Goal: Find specific page/section: Find specific page/section

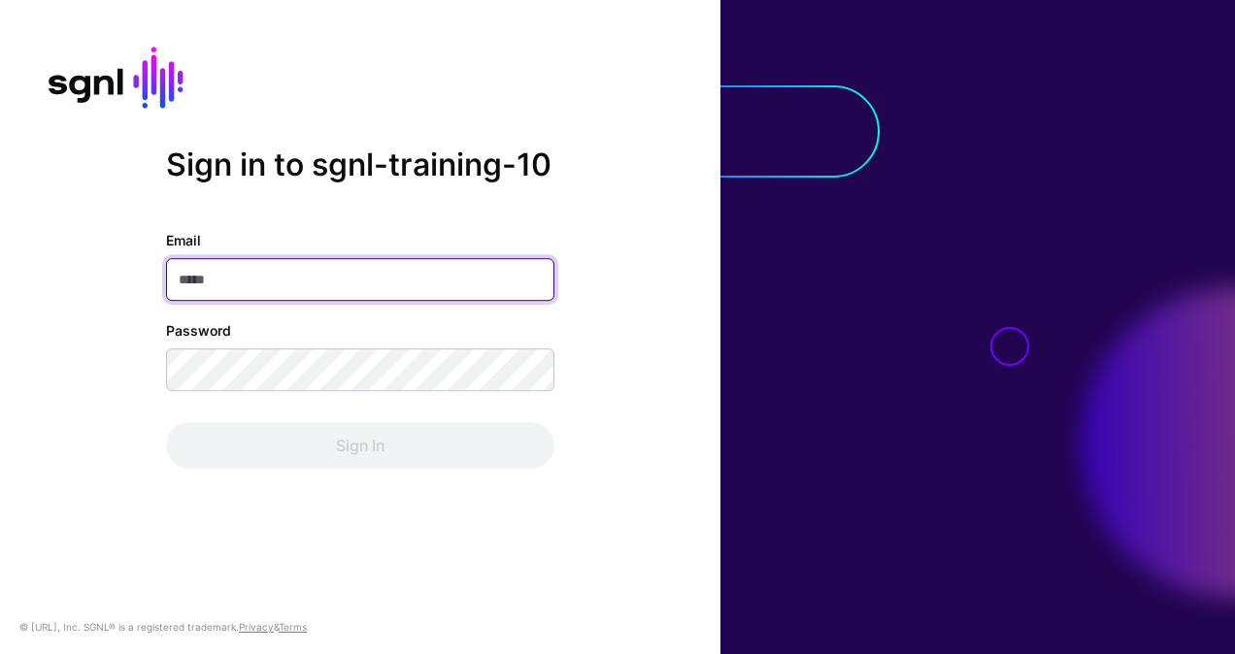
paste input "**********"
type input "**********"
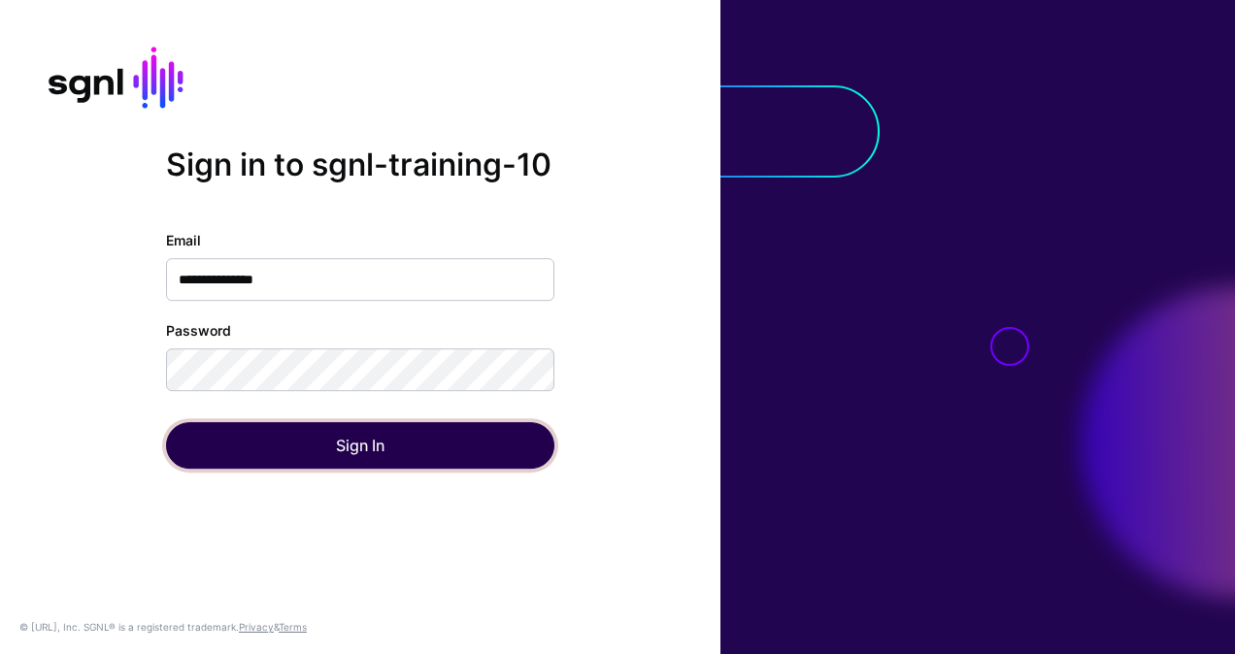
click at [369, 444] on button "Sign In" at bounding box center [360, 445] width 388 height 47
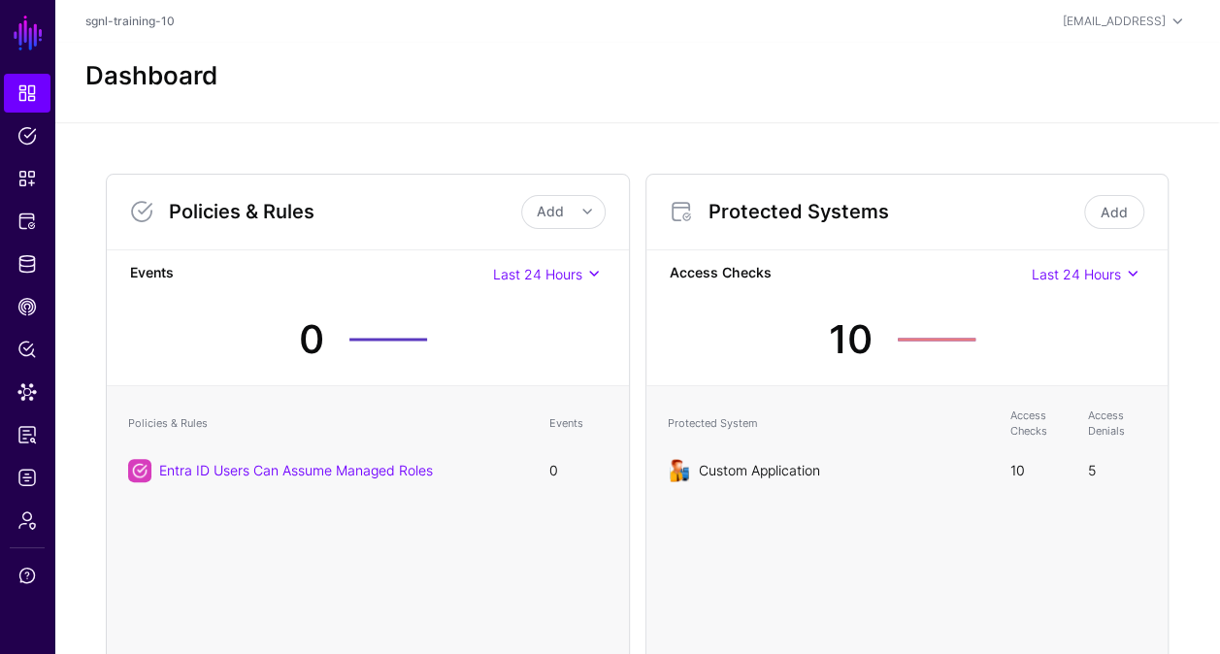
click at [759, 466] on link "Custom Application" at bounding box center [759, 470] width 121 height 17
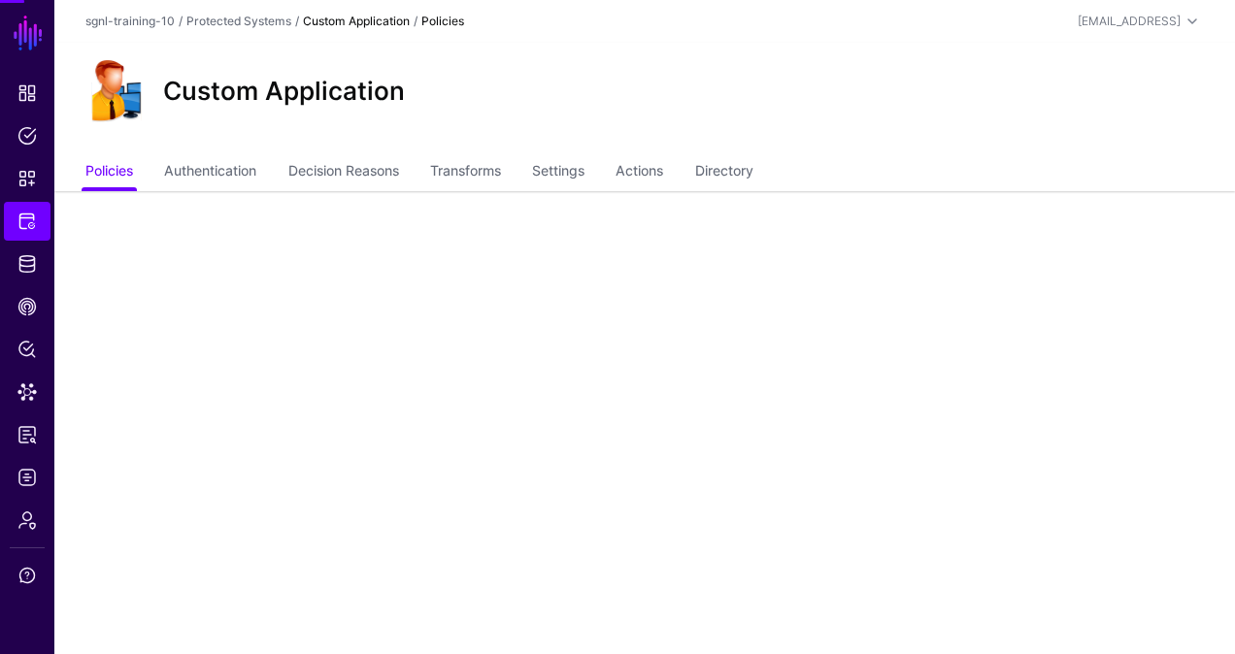
click at [759, 466] on main "SGNL Dashboard Policies Snippets Protected Systems Identity Data Fabric CAEP Hu…" at bounding box center [617, 327] width 1235 height 654
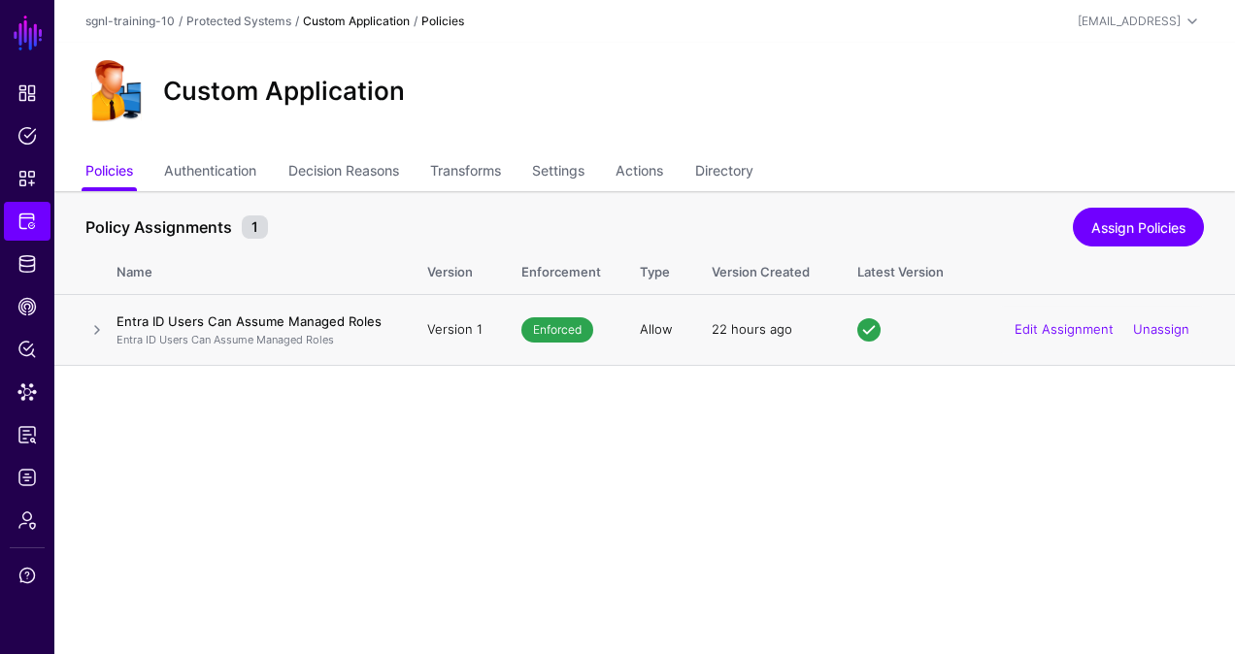
click at [266, 321] on h4 "Entra ID Users Can Assume Managed Roles" at bounding box center [253, 321] width 272 height 17
click at [96, 330] on link at bounding box center [96, 329] width 23 height 23
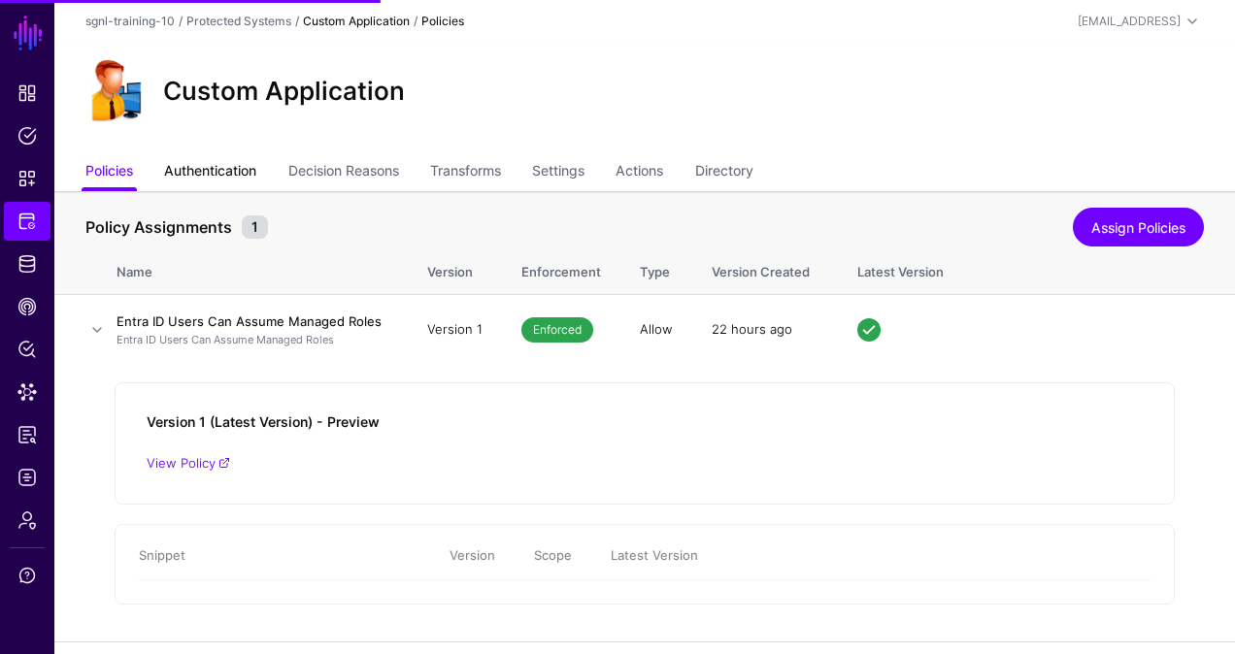
click at [212, 169] on link "Authentication" at bounding box center [210, 172] width 92 height 37
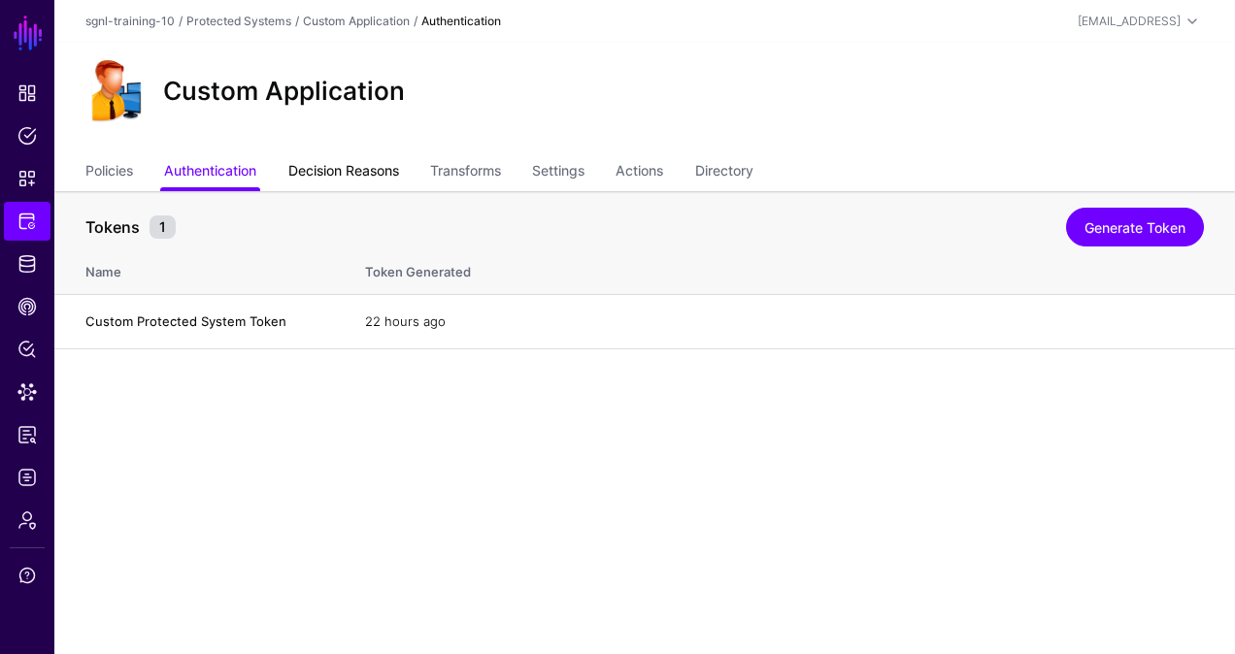
click at [346, 181] on link "Decision Reasons" at bounding box center [343, 172] width 111 height 37
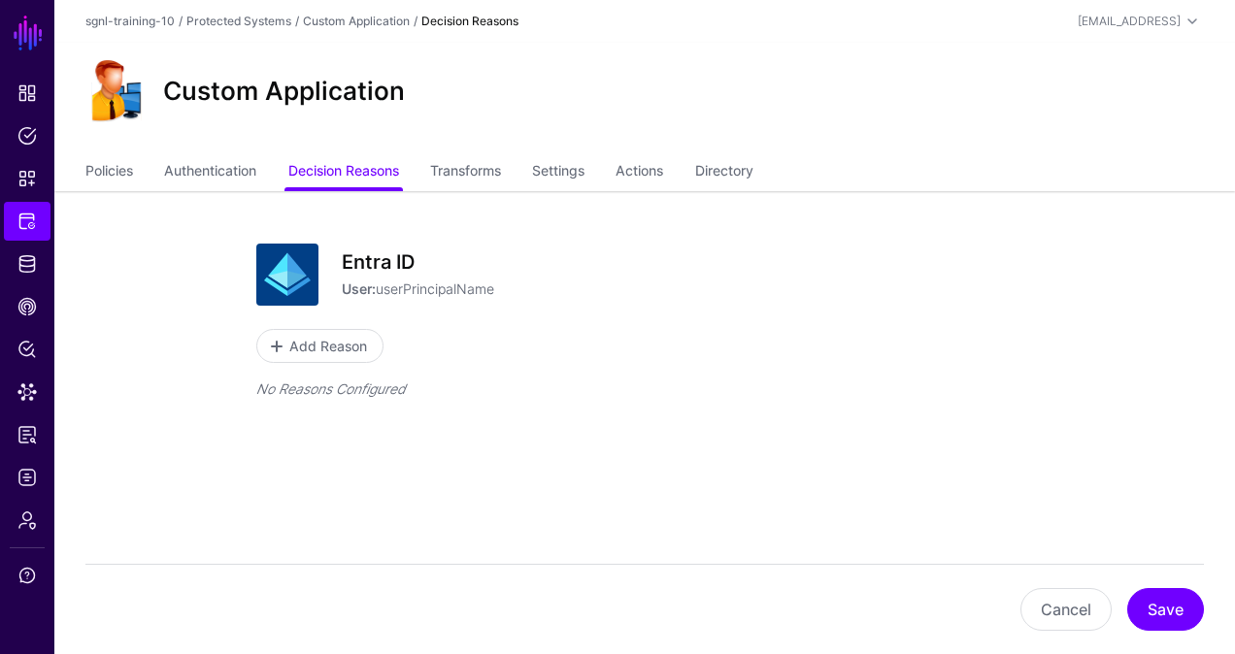
click at [639, 351] on p "Add Reason" at bounding box center [644, 346] width 777 height 34
click at [22, 275] on link "Identity Data Fabric" at bounding box center [27, 264] width 47 height 39
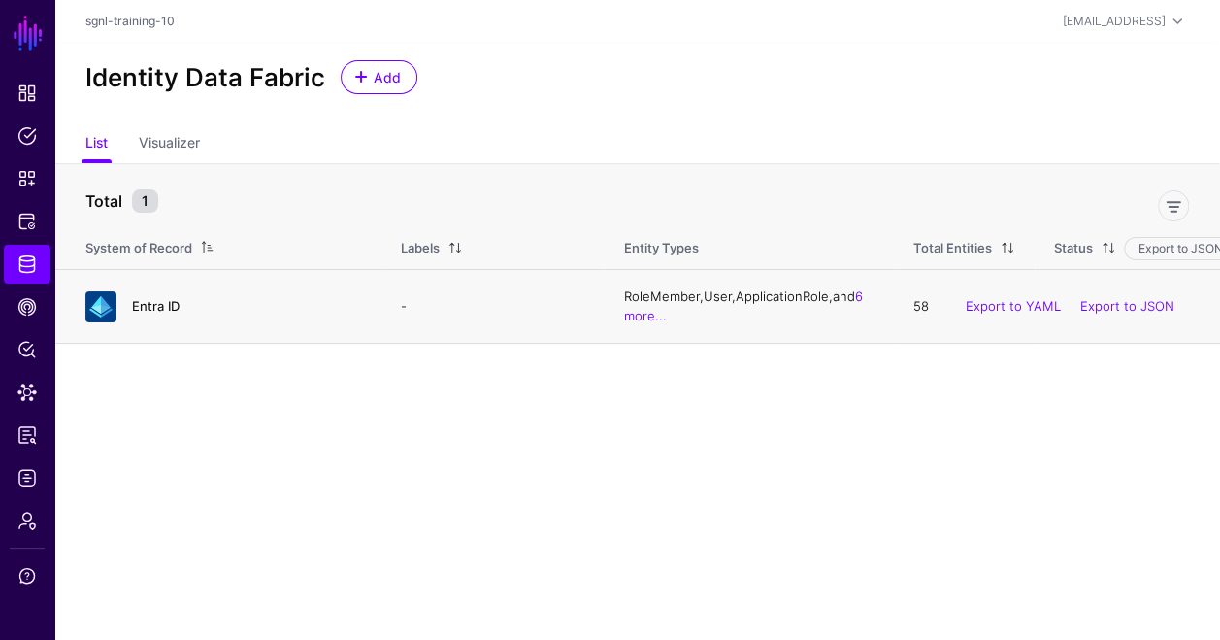
click at [158, 305] on link "Entra ID" at bounding box center [156, 306] width 48 height 16
